Goal: Task Accomplishment & Management: Manage account settings

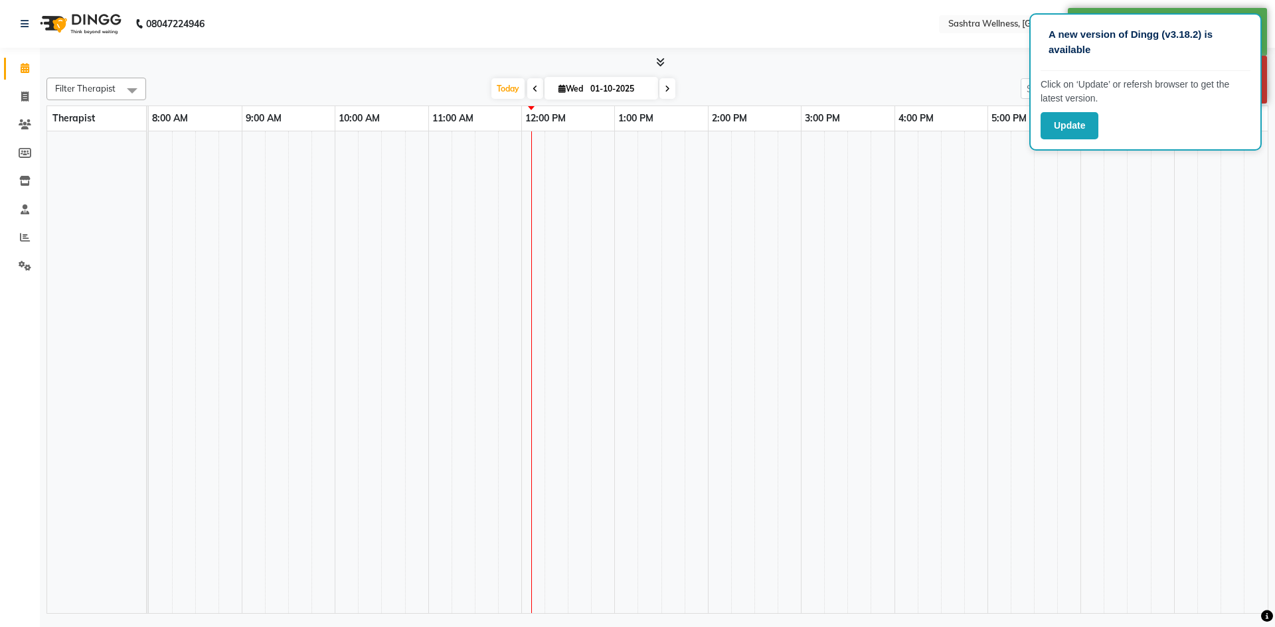
select select "en"
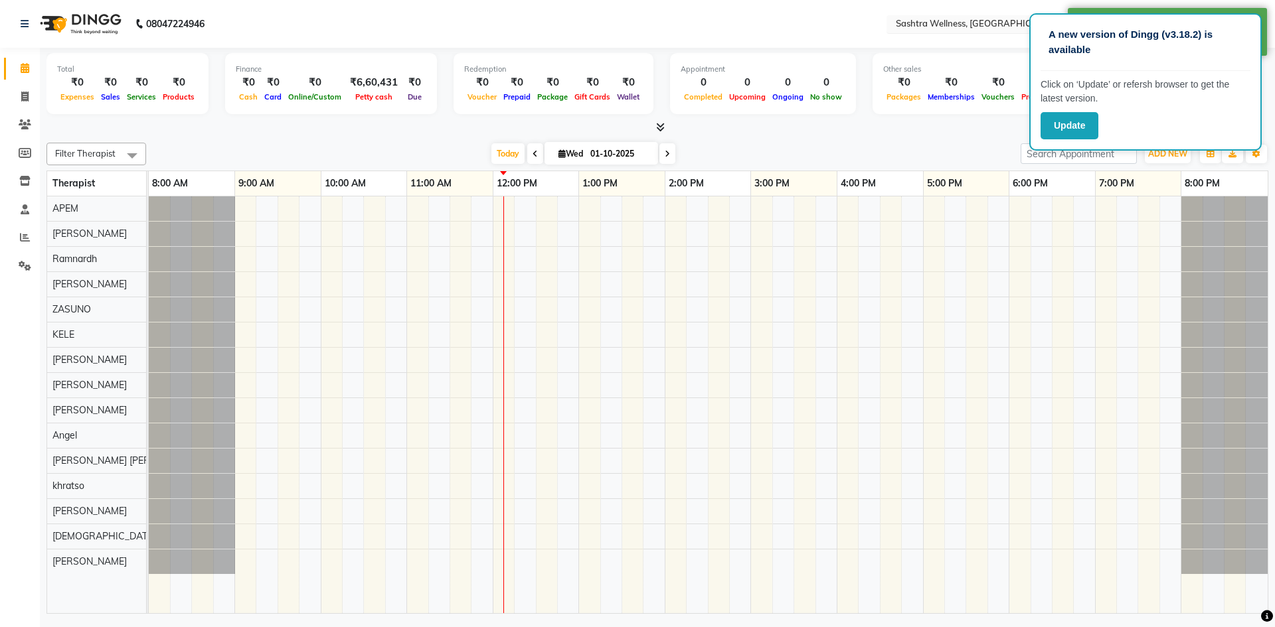
click at [1002, 21] on input "text" at bounding box center [989, 25] width 193 height 13
click at [969, 72] on span "Sashtra Wellness , Nanakaramguda" at bounding box center [967, 67] width 146 height 11
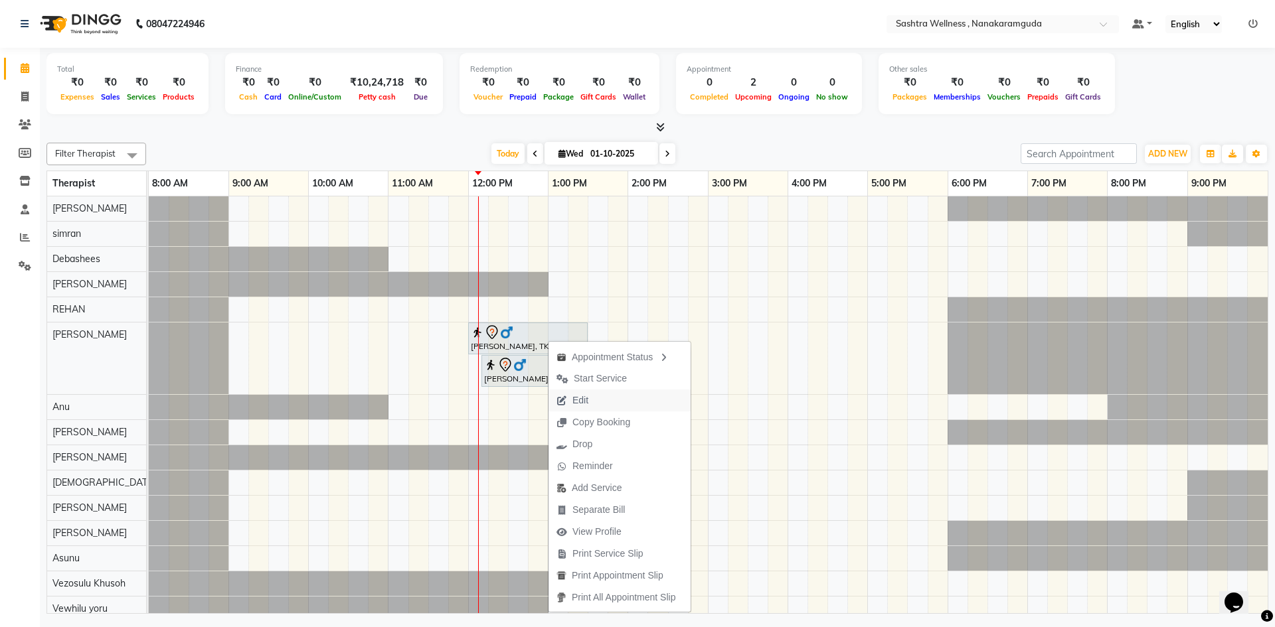
click at [612, 397] on button "Edit" at bounding box center [619, 401] width 142 height 22
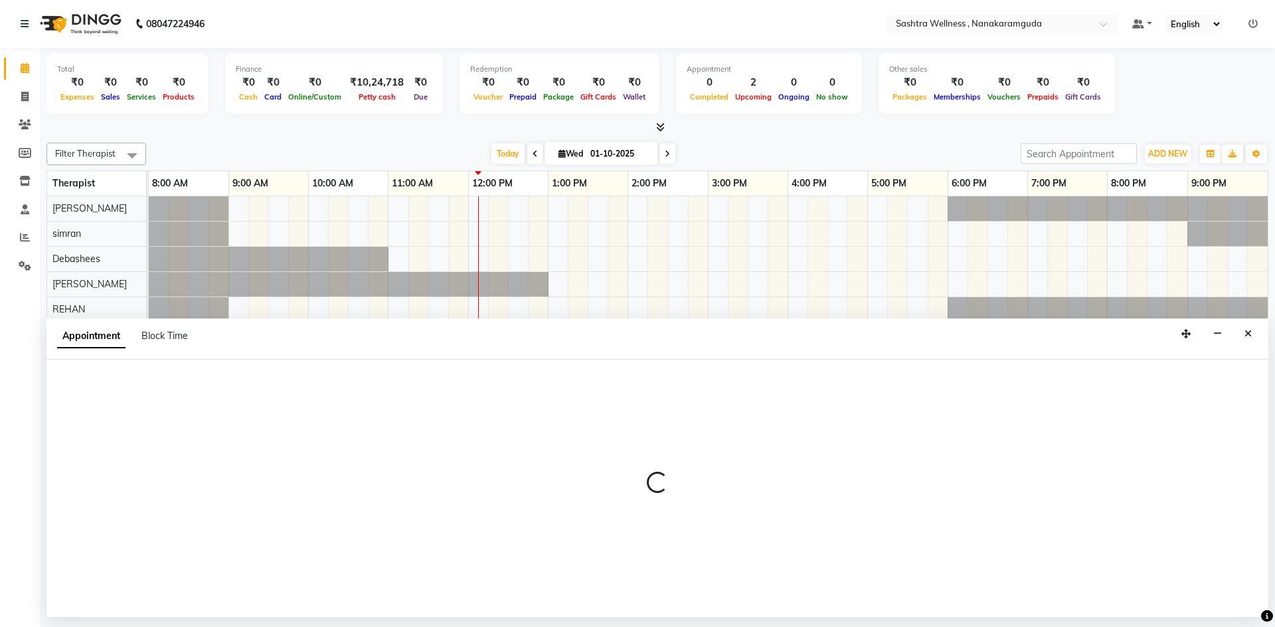
select select "720"
select select "tentative"
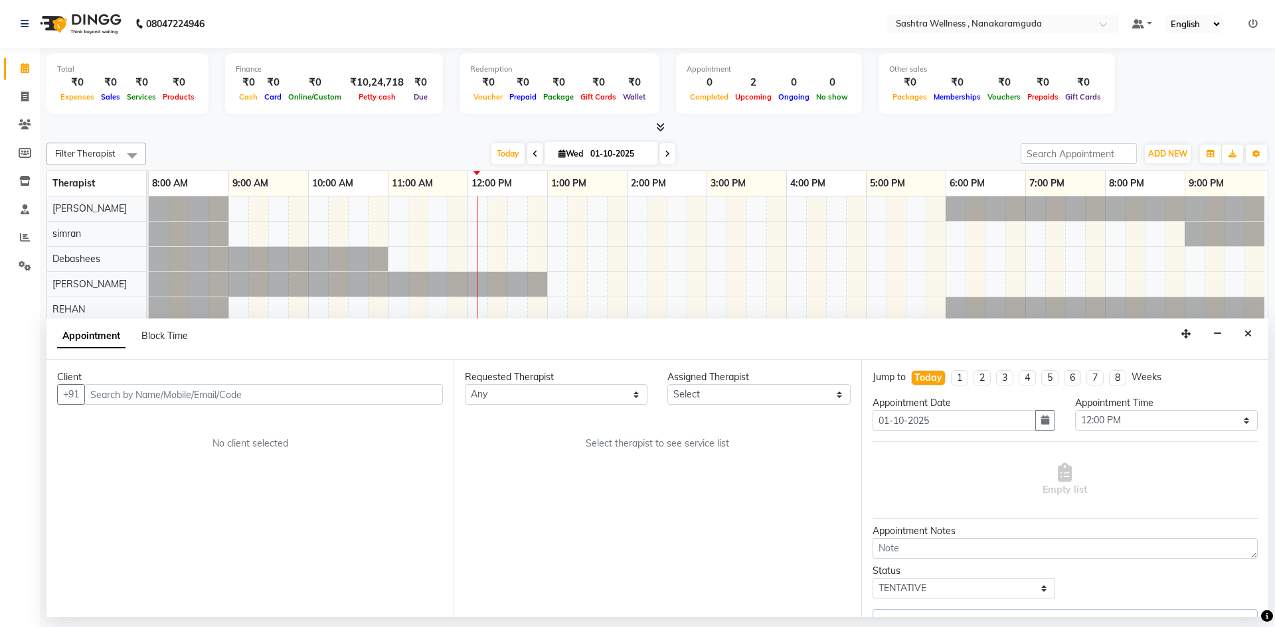
select select "88331"
select select "4469"
select select "4473"
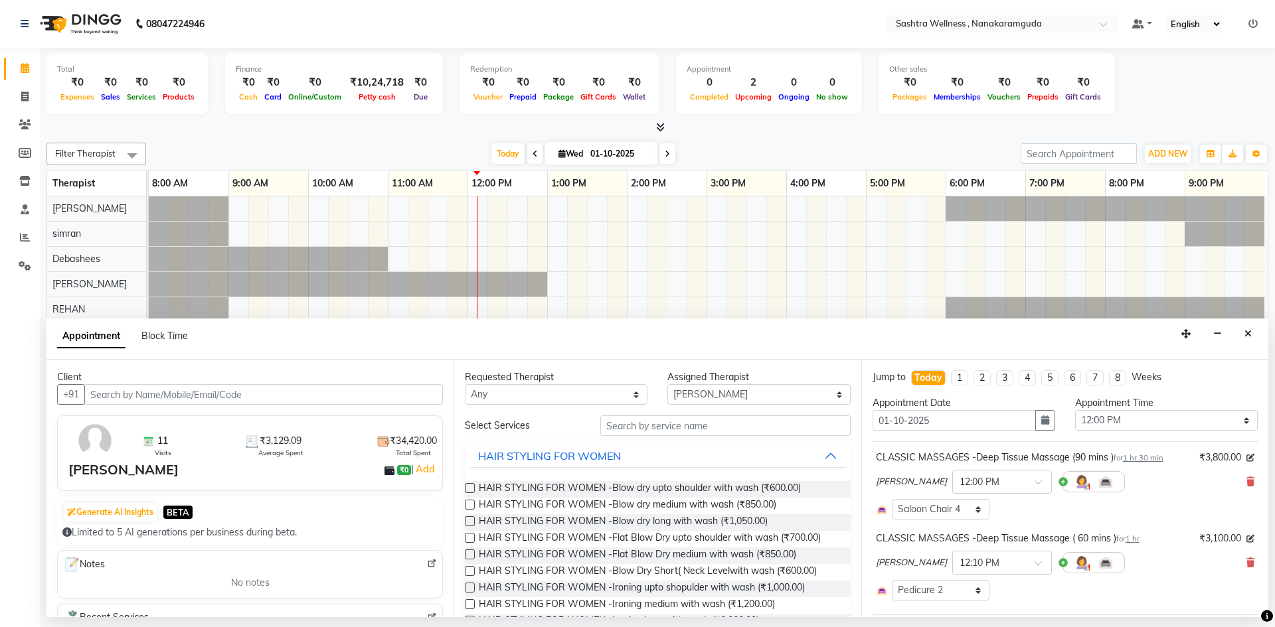
click at [1234, 475] on div "Karishma × 12:00 PM" at bounding box center [1065, 482] width 378 height 35
click at [1246, 482] on icon at bounding box center [1250, 481] width 8 height 9
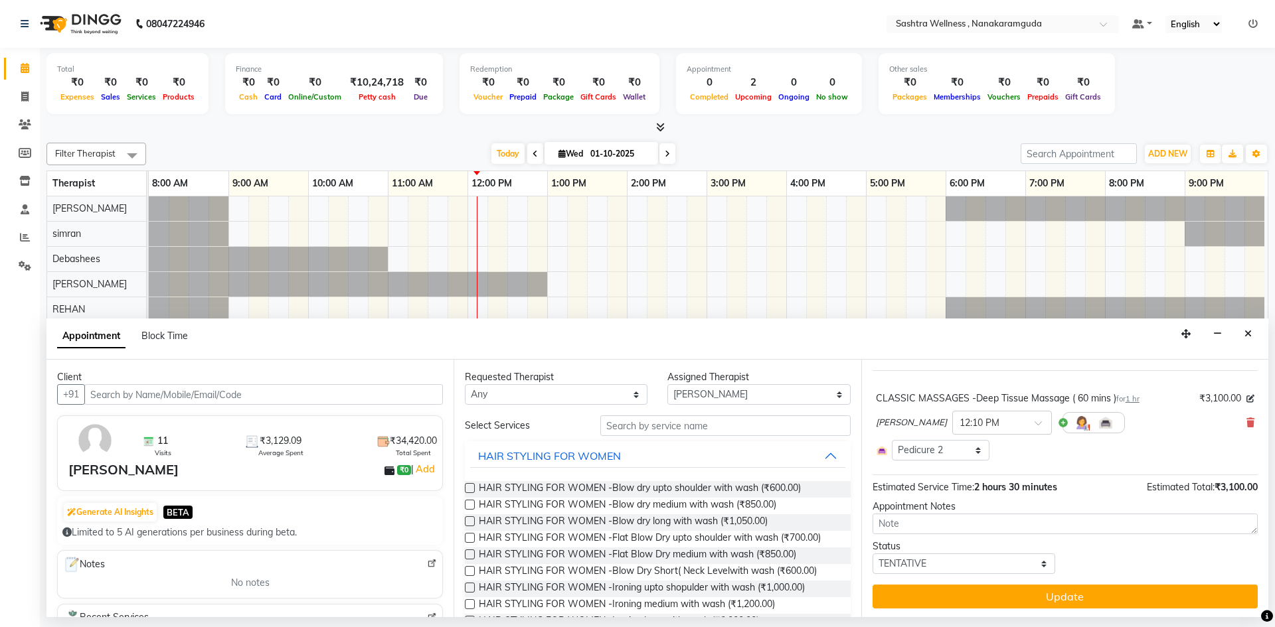
scroll to position [73, 0]
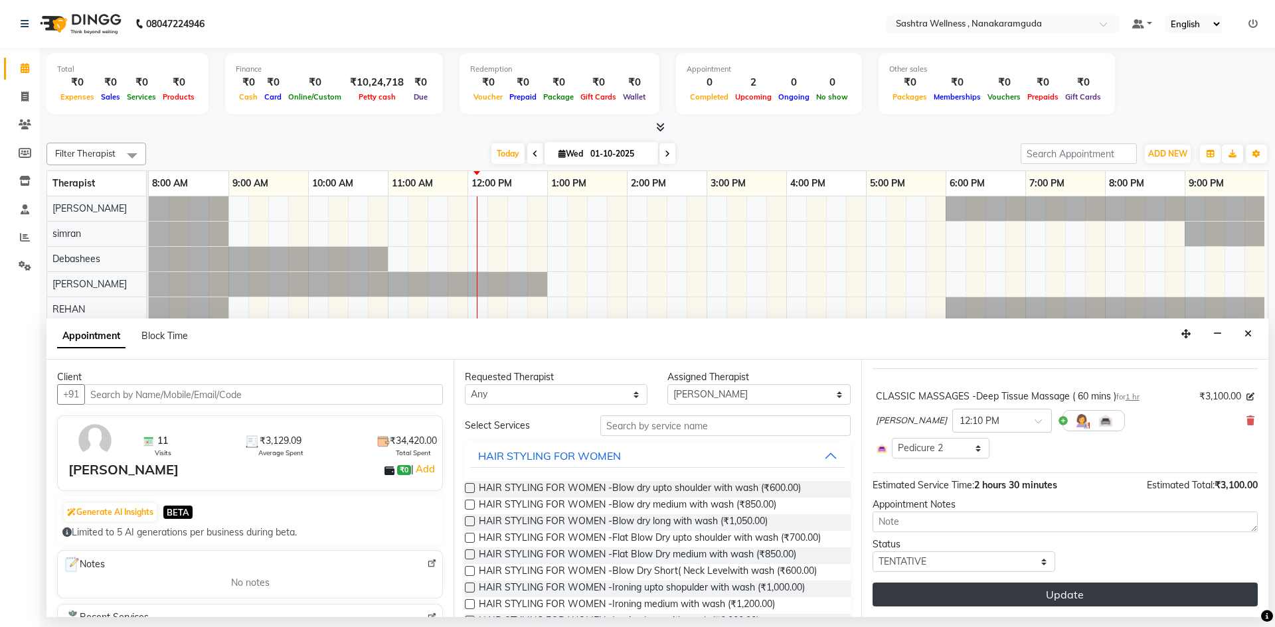
click at [1143, 597] on button "Update" at bounding box center [1064, 595] width 385 height 24
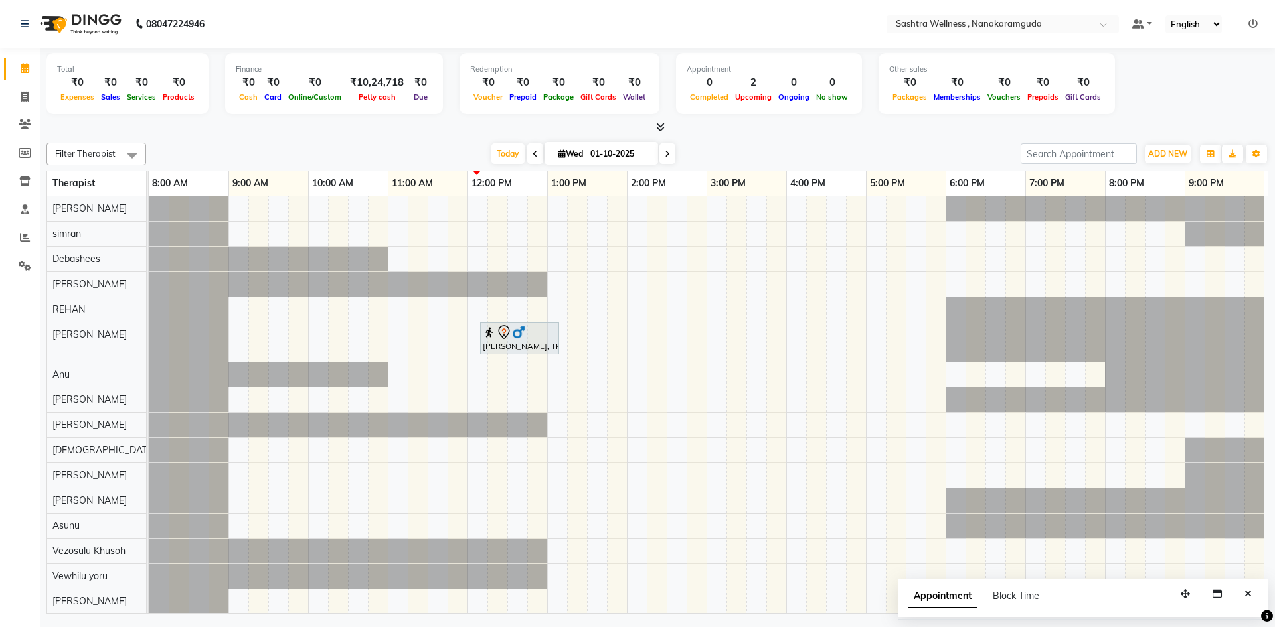
click at [1251, 21] on icon at bounding box center [1252, 23] width 9 height 9
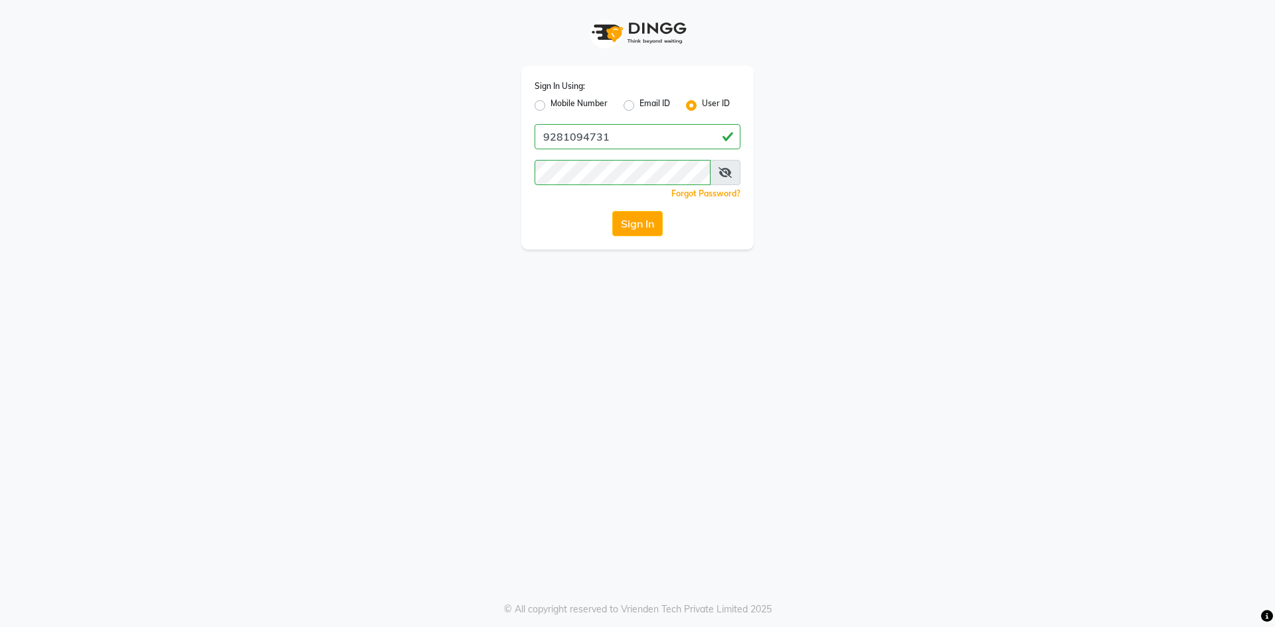
click at [577, 106] on label "Mobile Number" at bounding box center [578, 106] width 57 height 16
click at [559, 106] on input "Mobile Number" at bounding box center [554, 102] width 9 height 9
radio input "true"
radio input "false"
click at [647, 150] on div "Sign In Using: Mobile Number Email ID User ID Country Code × +91 Remember me Fo…" at bounding box center [637, 158] width 232 height 184
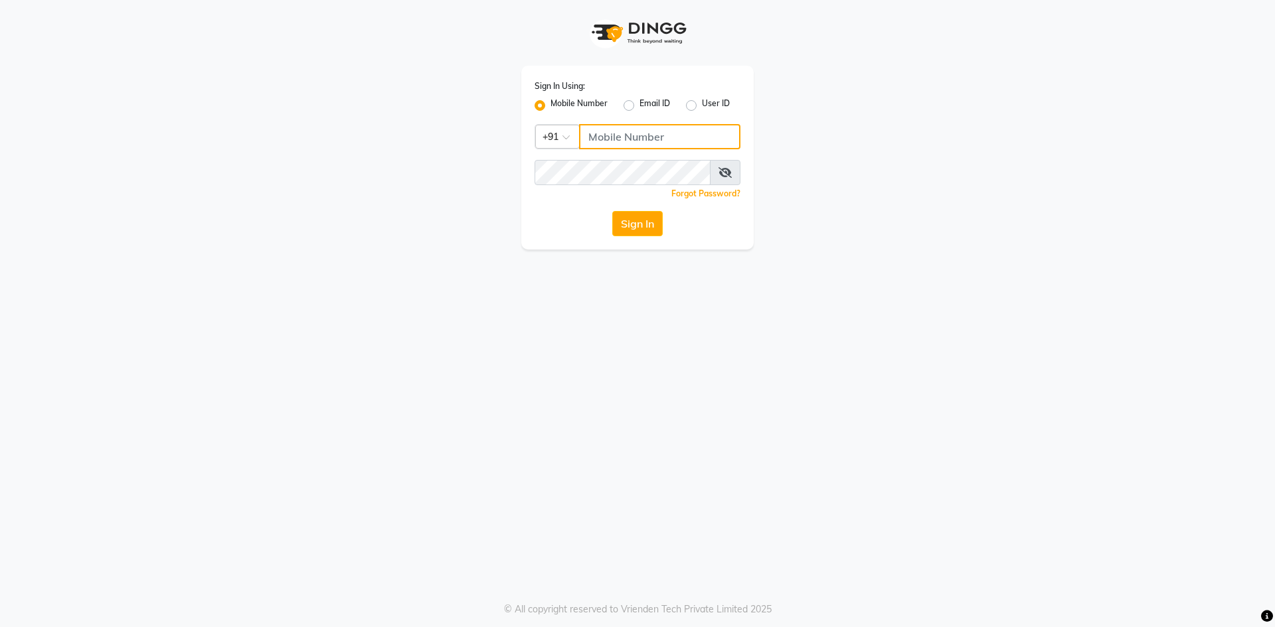
drag, startPoint x: 647, startPoint y: 130, endPoint x: 653, endPoint y: 144, distance: 14.9
click at [647, 130] on input "Username" at bounding box center [659, 136] width 161 height 25
type input "8919070740"
click at [631, 208] on div "Sign In Using: Mobile Number Email ID User ID Country Code × +91 8919070740 Rem…" at bounding box center [637, 158] width 232 height 184
click at [639, 230] on button "Sign In" at bounding box center [637, 223] width 50 height 25
